Goal: Task Accomplishment & Management: Manage account settings

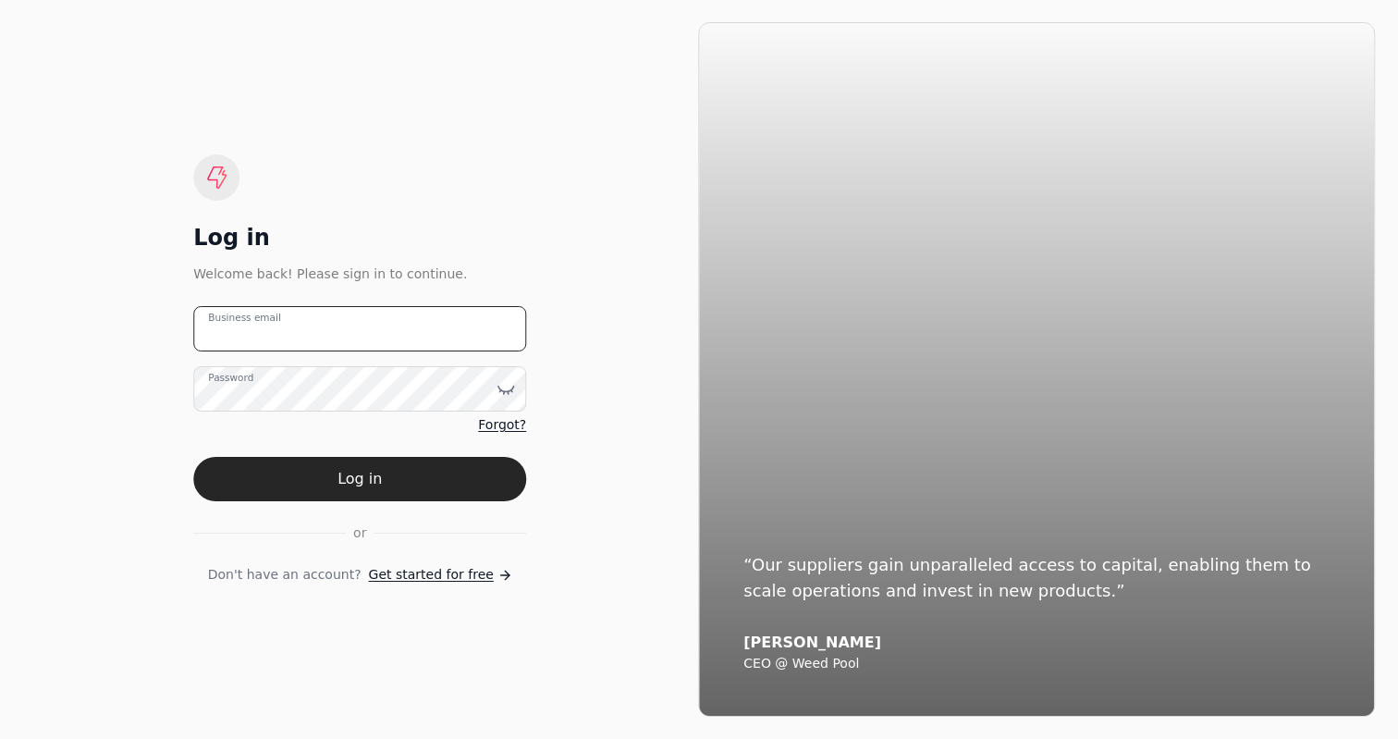
type email "[EMAIL_ADDRESS][DOMAIN_NAME]"
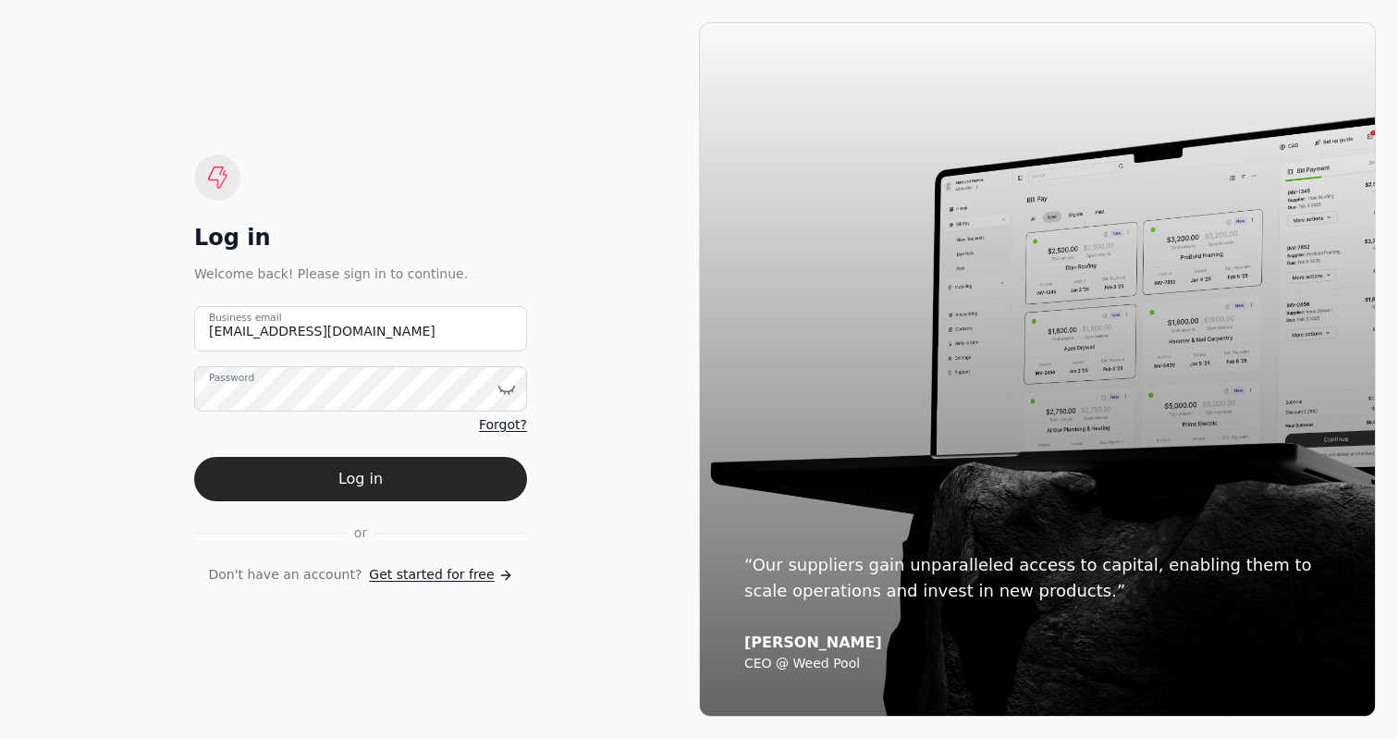
click at [327, 500] on button "Log in" at bounding box center [360, 479] width 333 height 44
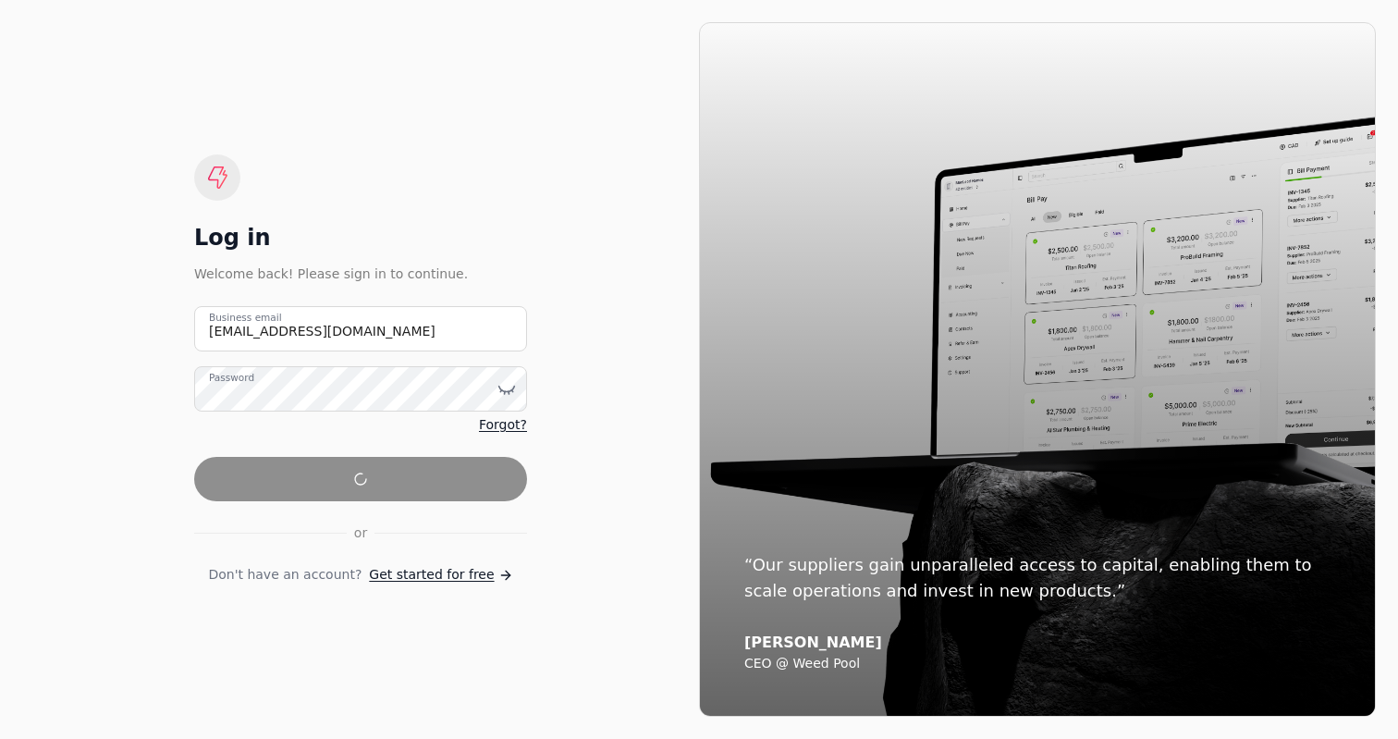
click at [356, 466] on form "[EMAIL_ADDRESS][DOMAIN_NAME] Business email Password Forgot? or Don't have an a…" at bounding box center [360, 445] width 333 height 278
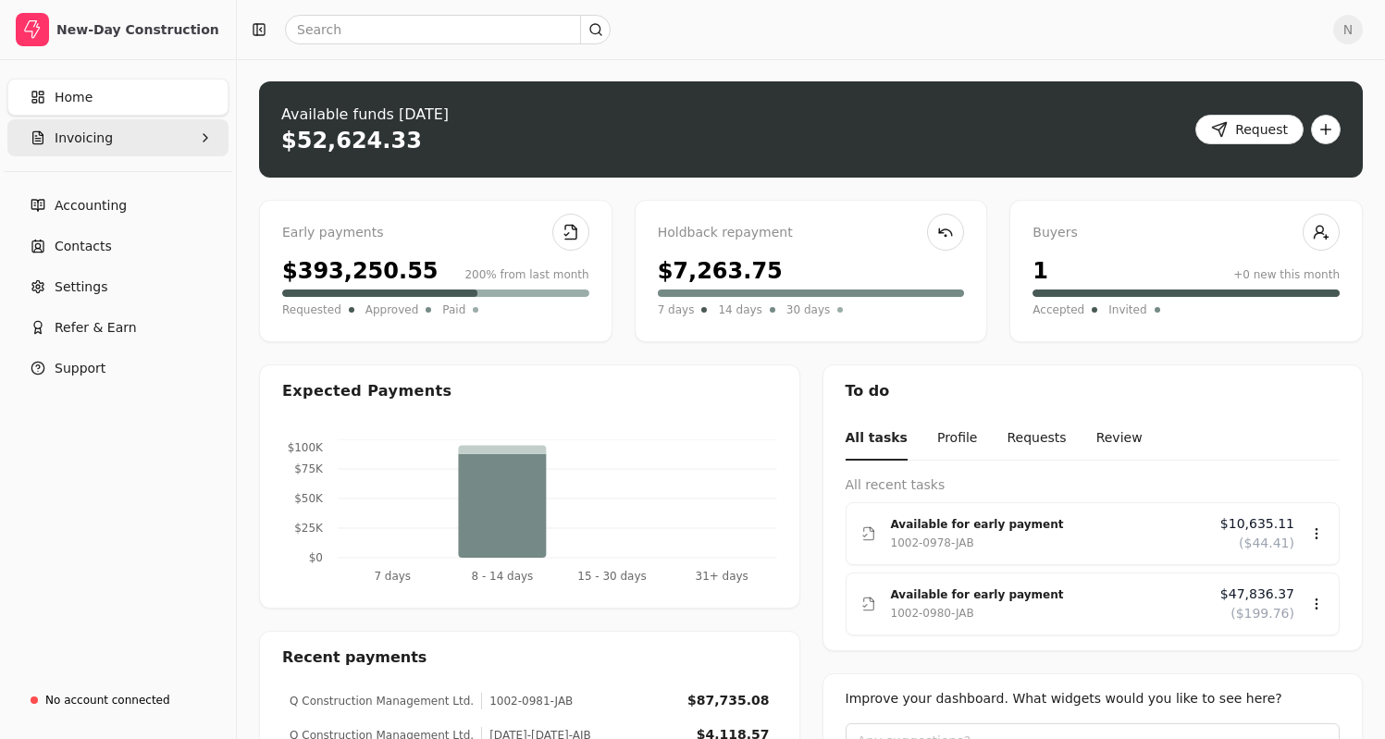
click at [123, 136] on button "Invoicing" at bounding box center [117, 137] width 221 height 37
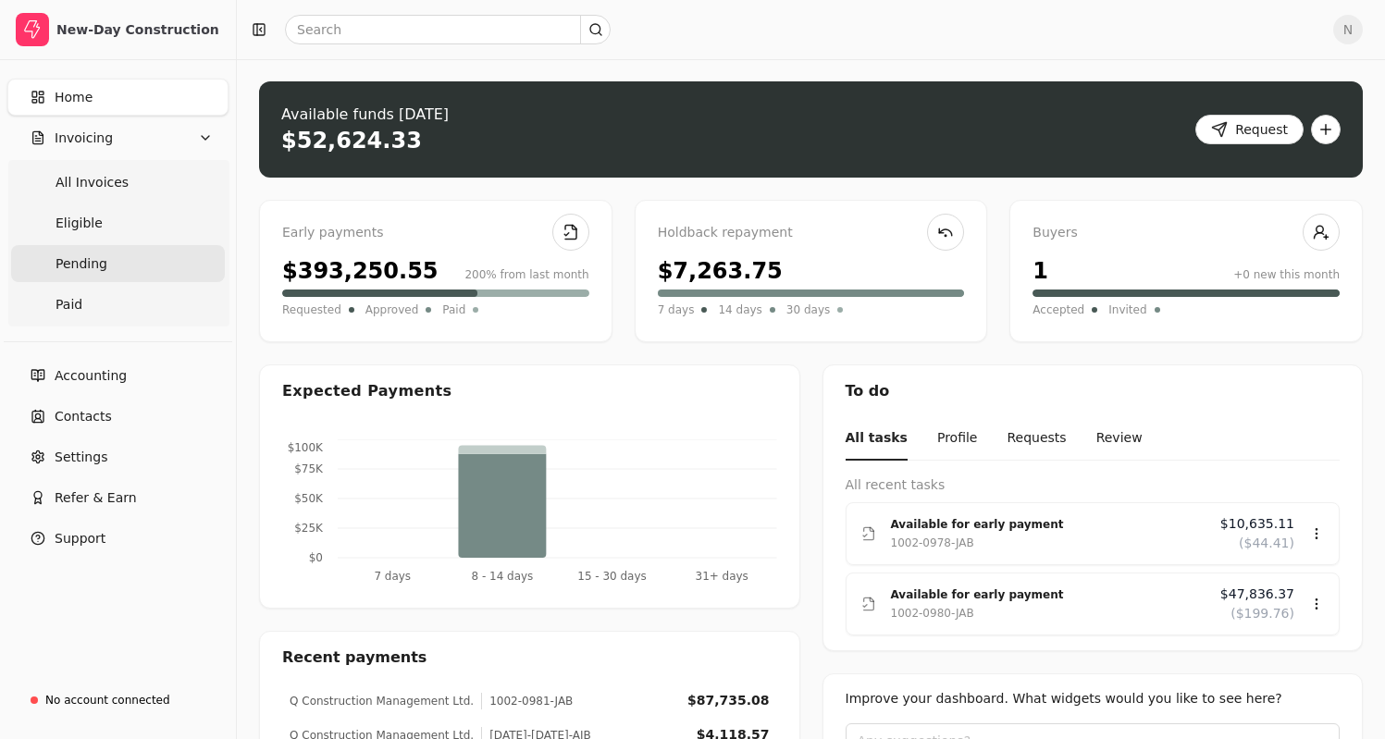
click at [124, 252] on link "Pending" at bounding box center [118, 263] width 214 height 37
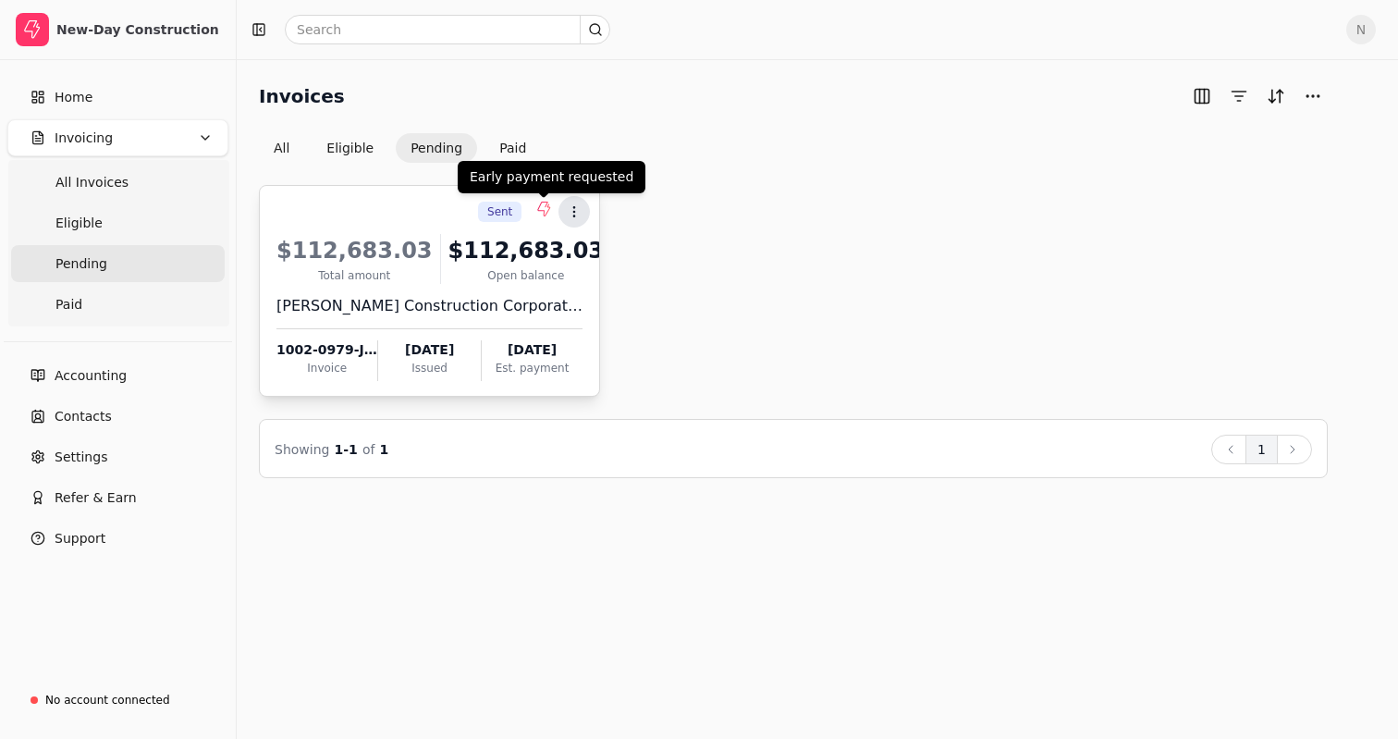
click at [569, 210] on icon at bounding box center [574, 211] width 15 height 15
click at [541, 207] on icon at bounding box center [543, 209] width 15 height 15
click at [515, 213] on div "Sent" at bounding box center [499, 212] width 43 height 20
click at [511, 211] on span "Sent" at bounding box center [499, 211] width 25 height 17
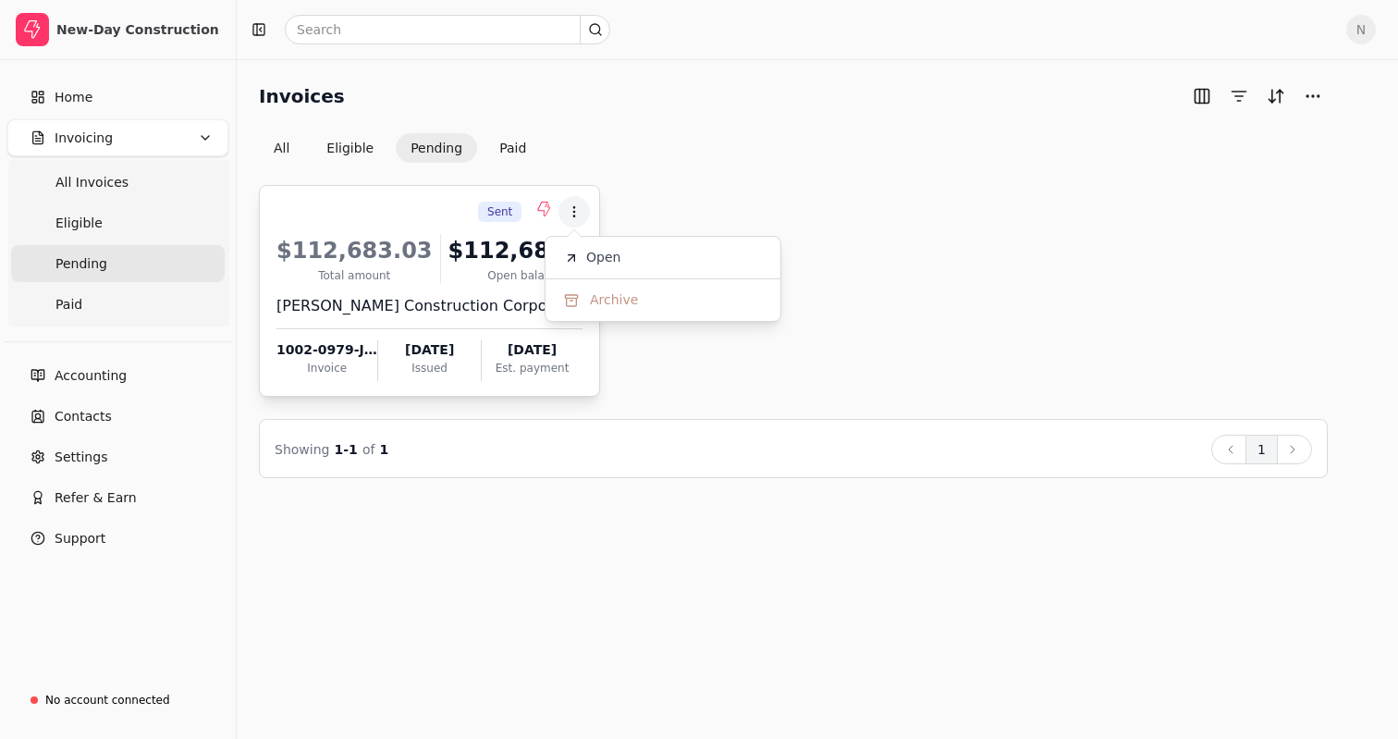
click at [504, 211] on span "Sent" at bounding box center [499, 211] width 25 height 17
click at [477, 239] on div "$112,683.03" at bounding box center [527, 250] width 156 height 33
click at [568, 252] on icon at bounding box center [571, 258] width 15 height 15
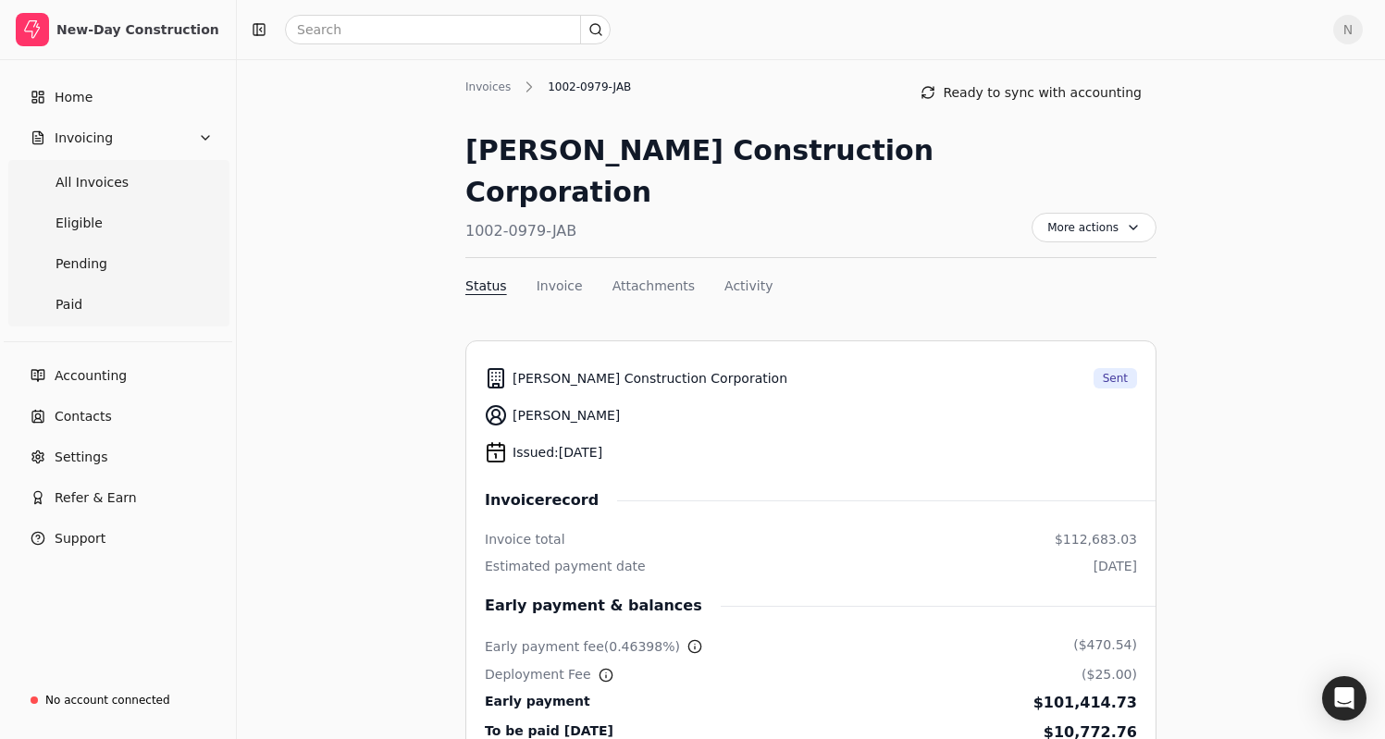
scroll to position [238, 0]
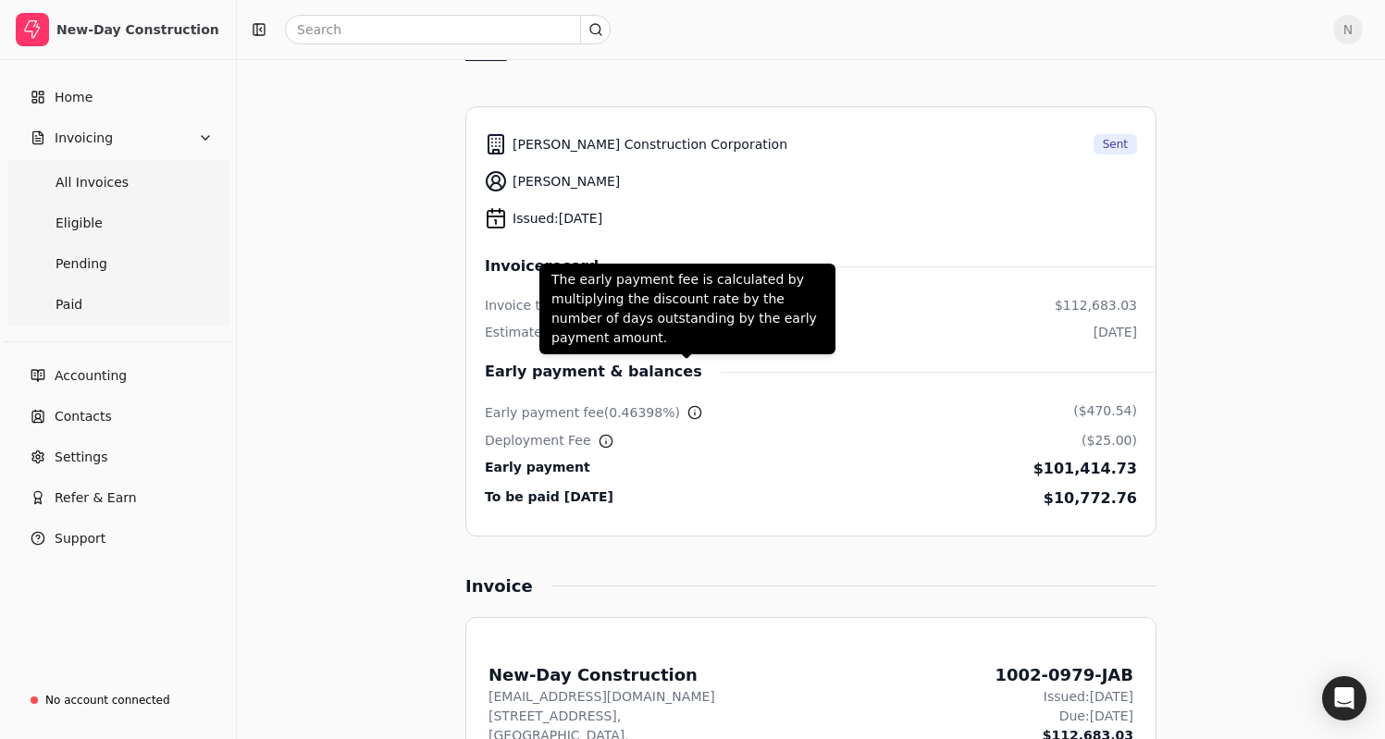
click at [688, 406] on circle at bounding box center [694, 412] width 12 height 12
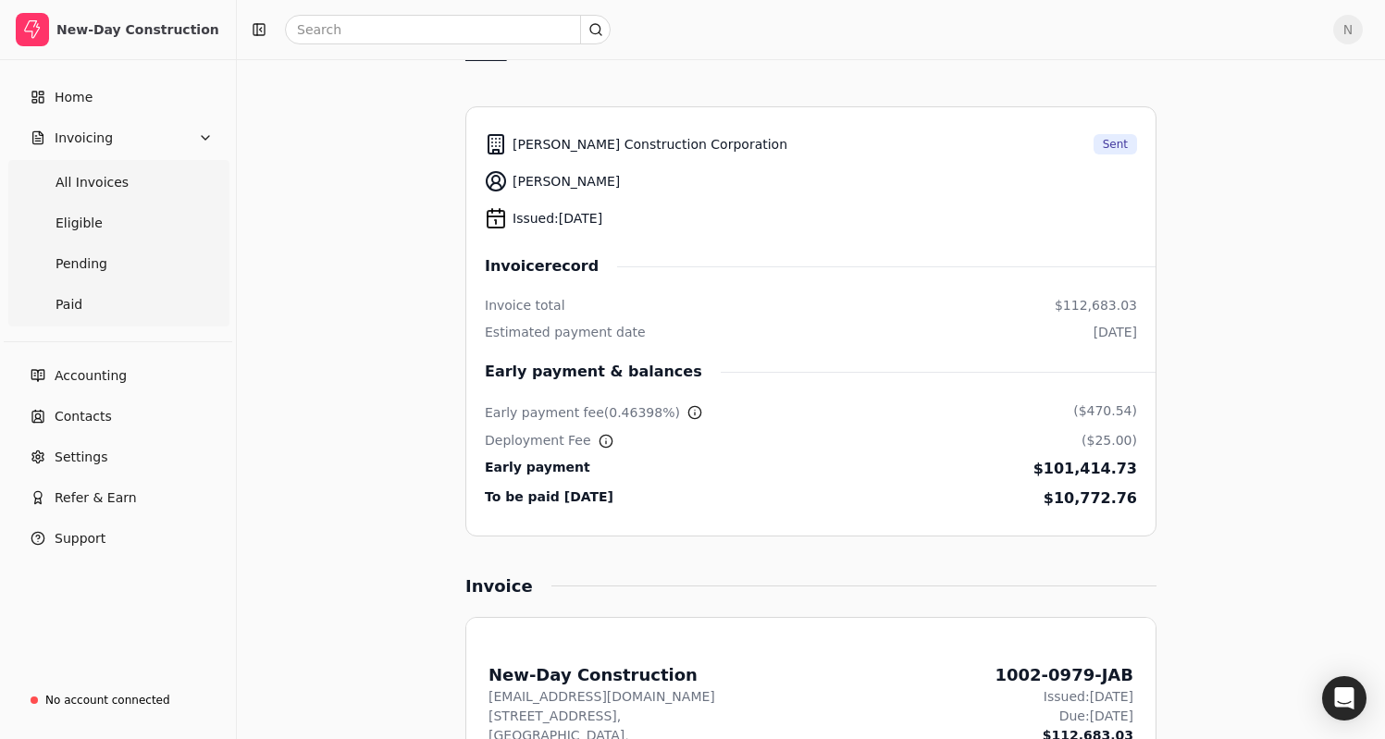
click at [1087, 458] on div "$101,414.73" at bounding box center [1085, 469] width 104 height 22
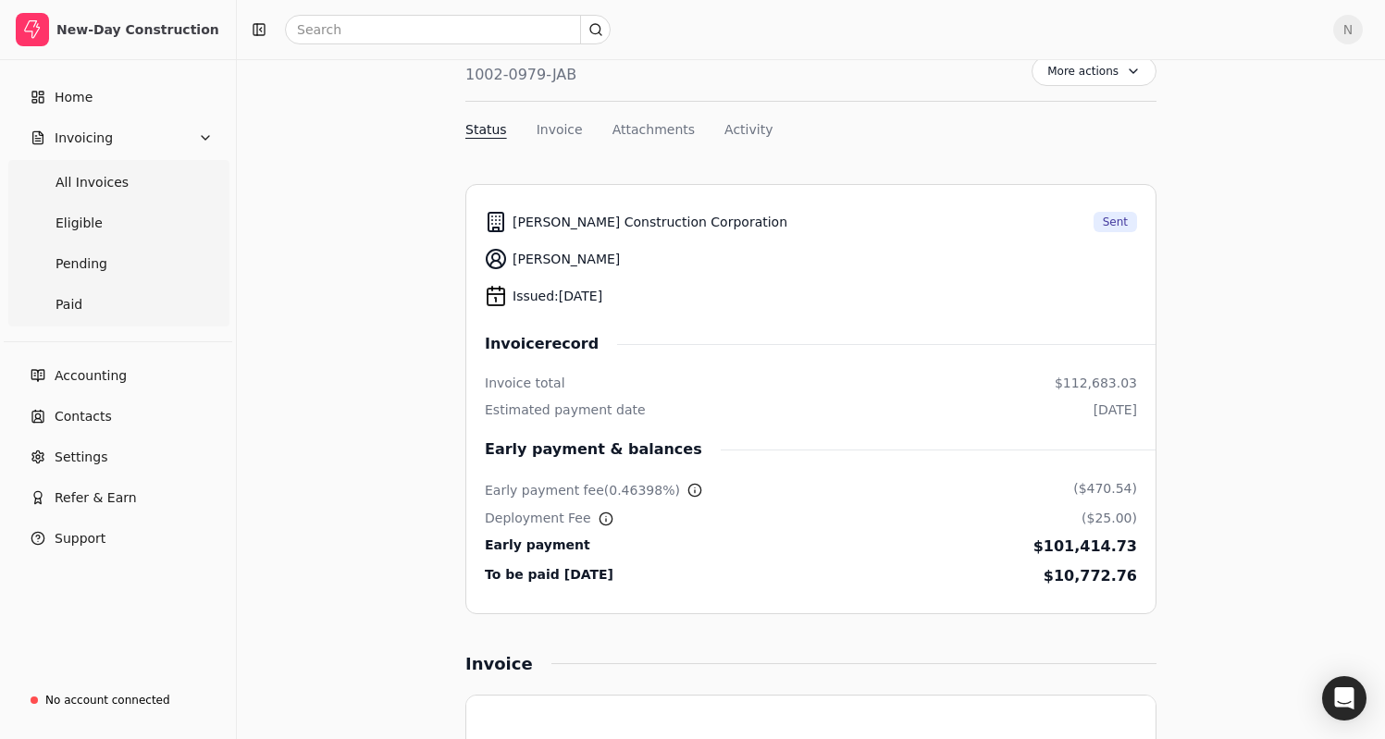
scroll to position [83, 0]
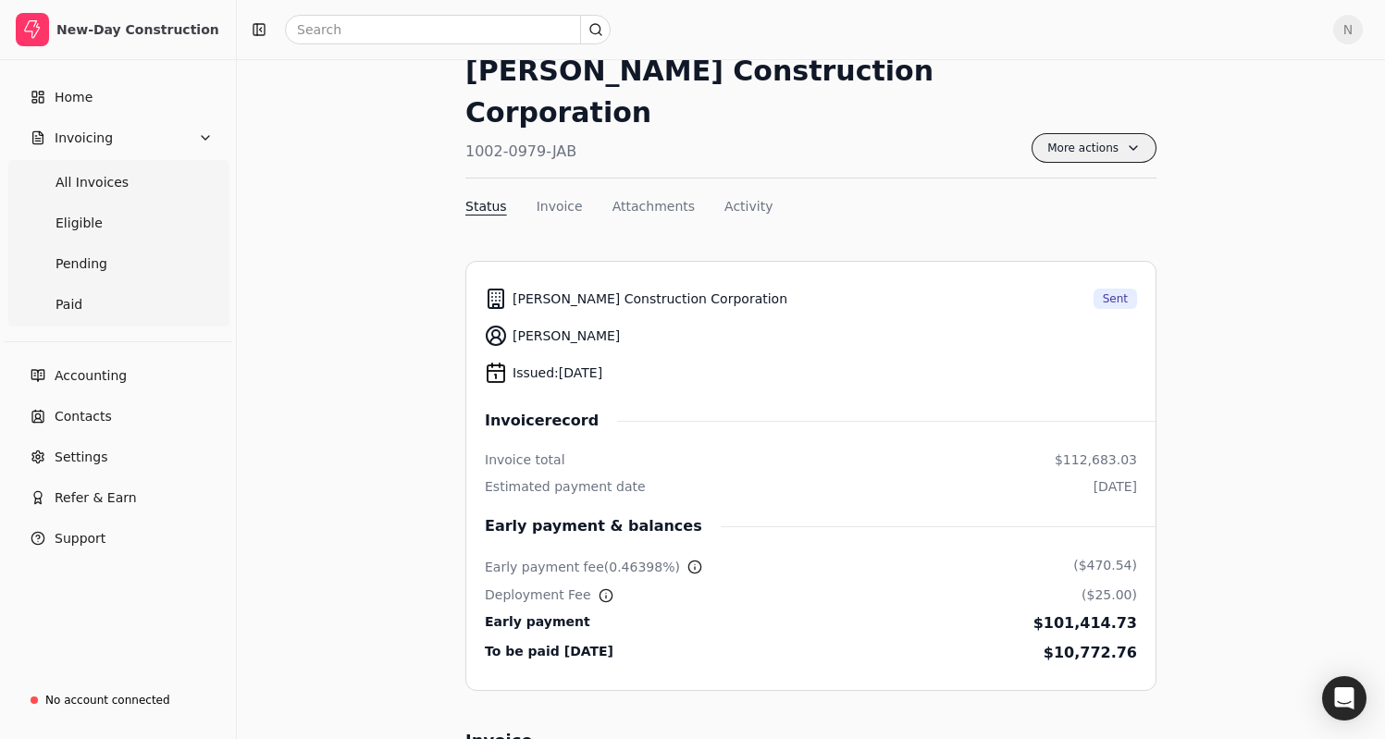
click at [1127, 133] on span "More actions" at bounding box center [1093, 148] width 125 height 30
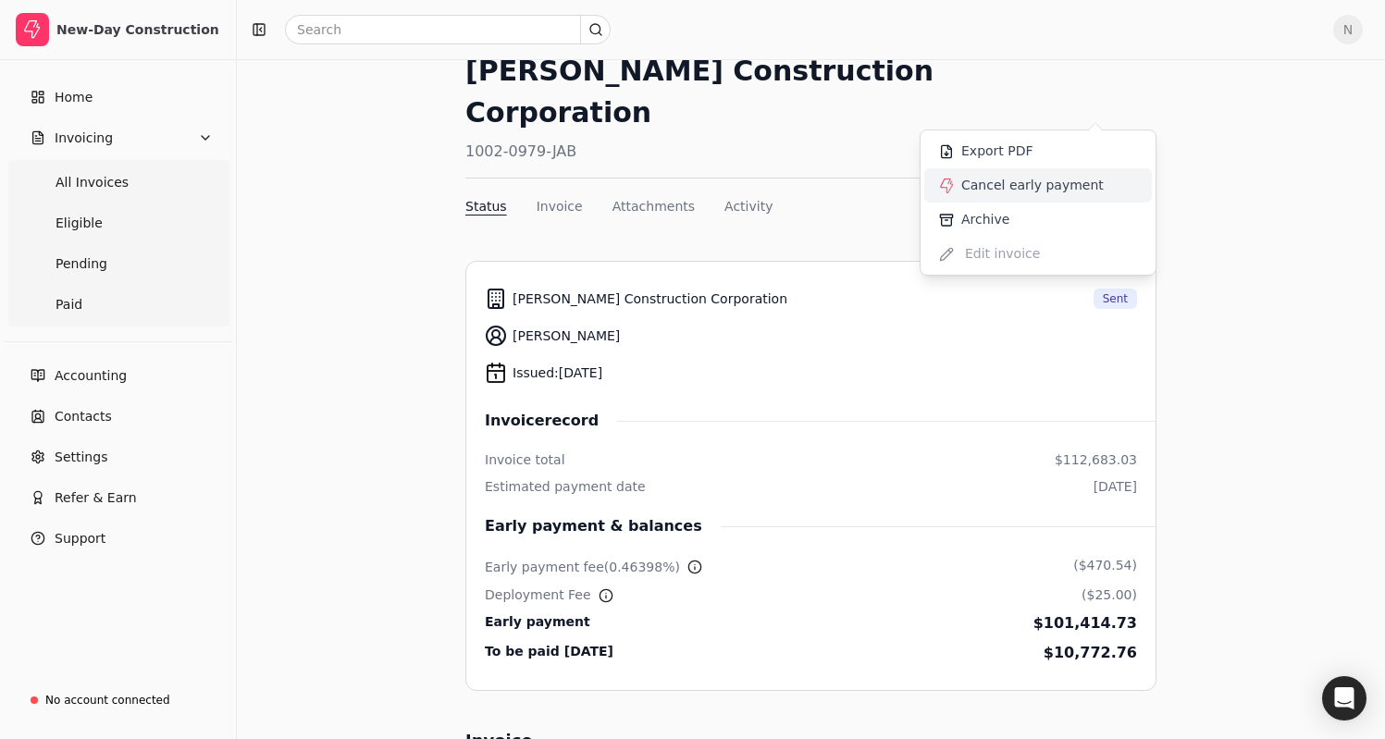
click at [1135, 171] on li "Cancel early payment" at bounding box center [1038, 185] width 228 height 34
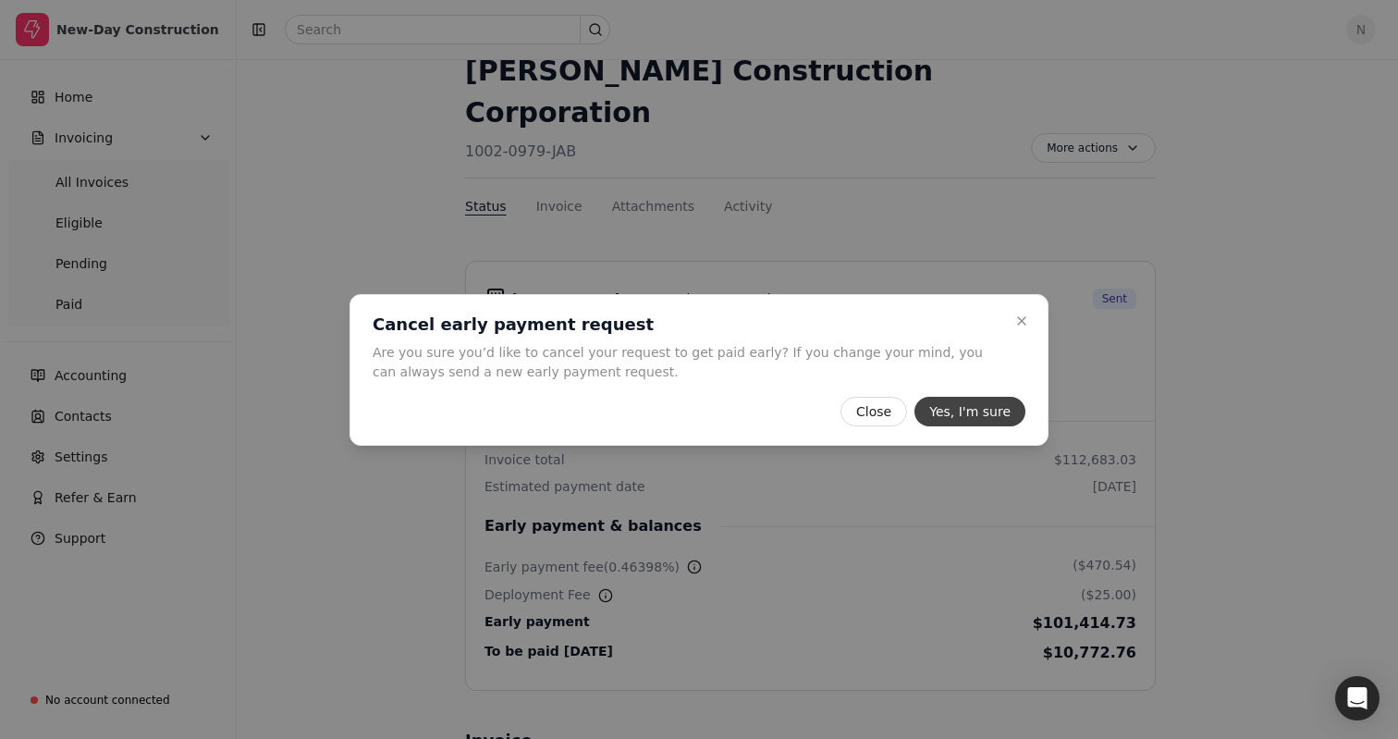
click at [964, 419] on button "Yes, I'm sure" at bounding box center [970, 412] width 111 height 30
